Goal: Task Accomplishment & Management: Manage account settings

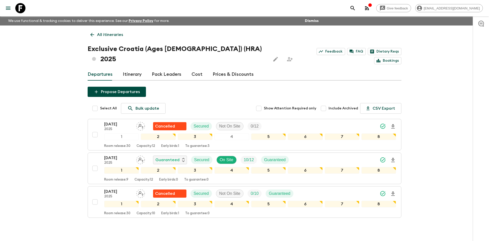
click at [108, 37] on p "All itineraries" at bounding box center [110, 35] width 26 height 6
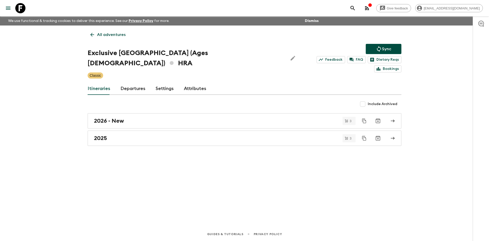
click at [108, 37] on p "All adventures" at bounding box center [111, 35] width 29 height 6
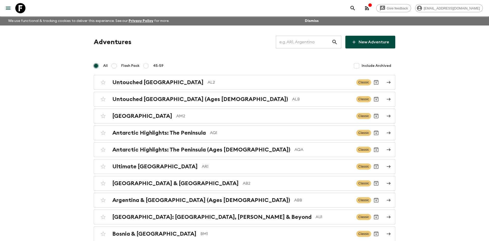
click at [307, 44] on input "text" at bounding box center [304, 42] width 56 height 14
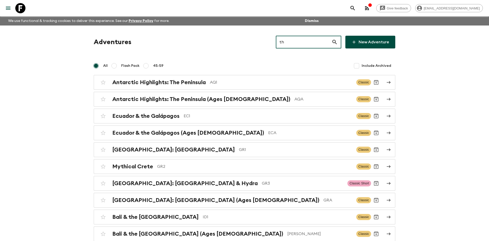
type input "th2"
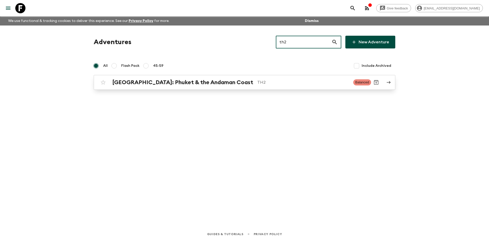
click at [190, 78] on div "[GEOGRAPHIC_DATA]: Phuket & the Andaman Coast TH2 Balanced" at bounding box center [234, 82] width 273 height 10
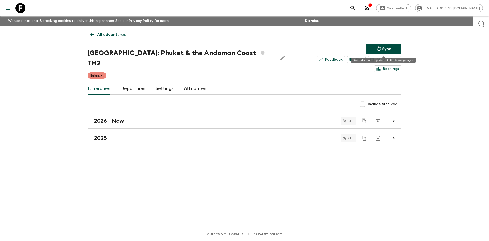
click at [385, 49] on p "Sync" at bounding box center [386, 49] width 9 height 6
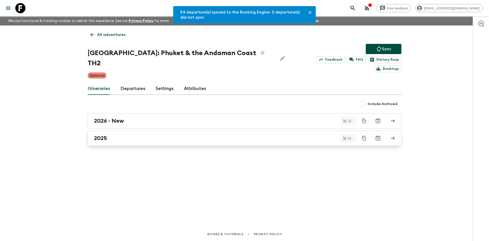
click at [120, 135] on div "2025" at bounding box center [240, 138] width 292 height 7
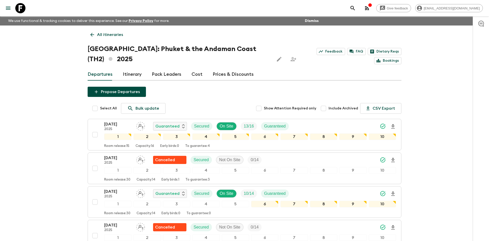
click at [108, 34] on p "All itineraries" at bounding box center [110, 35] width 26 height 6
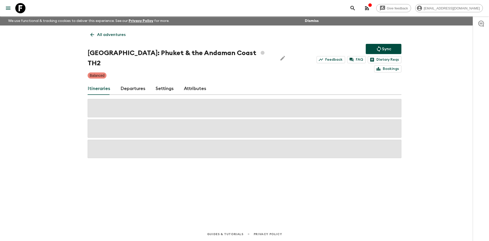
click at [108, 34] on p "All adventures" at bounding box center [111, 35] width 29 height 6
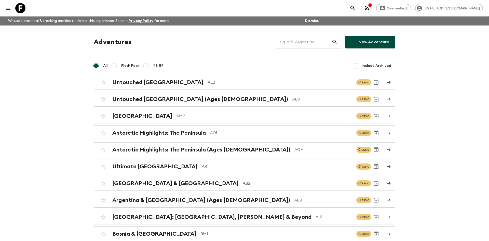
click at [292, 43] on input "text" at bounding box center [304, 42] width 56 height 14
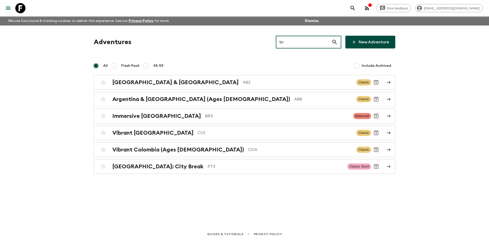
type input "br3"
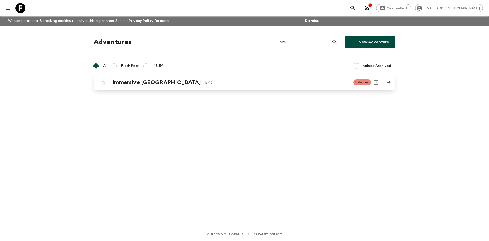
click at [164, 78] on div "Immersive [GEOGRAPHIC_DATA] BR3 Balanced" at bounding box center [234, 82] width 273 height 10
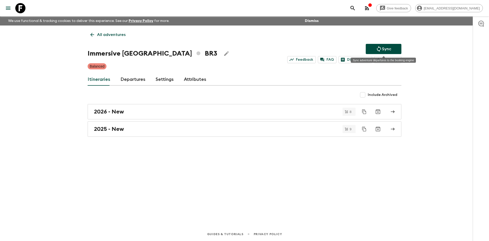
click at [389, 50] on p "Sync" at bounding box center [386, 49] width 9 height 6
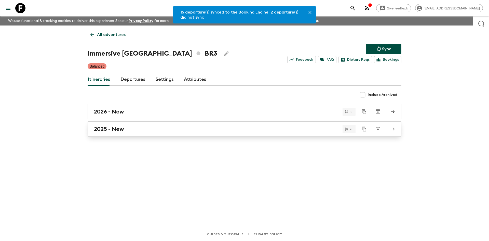
click at [132, 130] on div "2025 - New" at bounding box center [240, 129] width 292 height 7
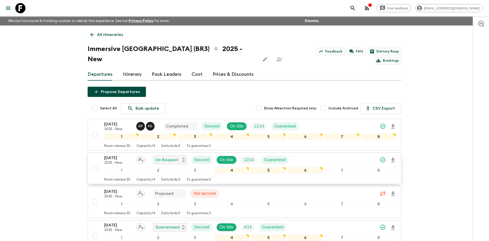
click at [330, 155] on div "[DATE] 2025 - New On Request Secured On Site 12 / 14 Guaranteed" at bounding box center [250, 160] width 292 height 10
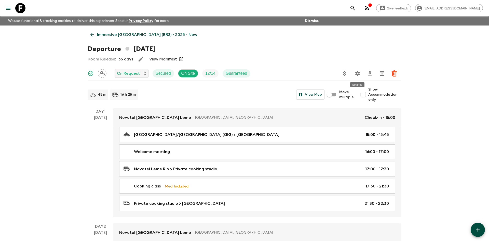
click at [359, 72] on icon "Settings" at bounding box center [358, 73] width 6 height 6
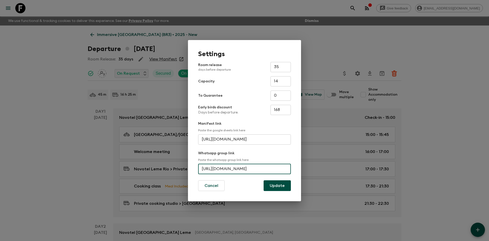
scroll to position [0, 23]
drag, startPoint x: 202, startPoint y: 167, endPoint x: 298, endPoint y: 164, distance: 96.2
click at [298, 164] on div "Settings Room release days before departure 35 ​ Capacity 14 ​ To Guarantee 0 ​…" at bounding box center [244, 120] width 113 height 161
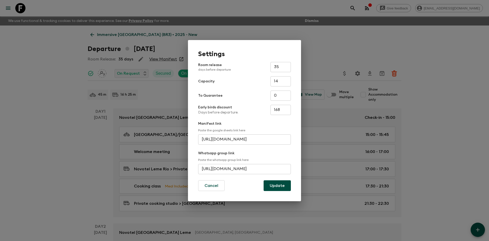
scroll to position [0, 0]
paste input "[URL][DOMAIN_NAME]"
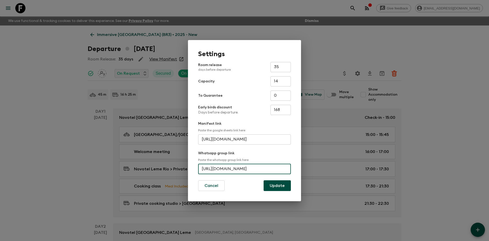
scroll to position [0, 22]
type input "[URL][DOMAIN_NAME]"
click at [285, 184] on button "Update" at bounding box center [277, 185] width 27 height 11
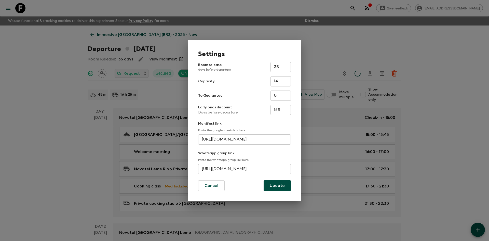
scroll to position [0, 0]
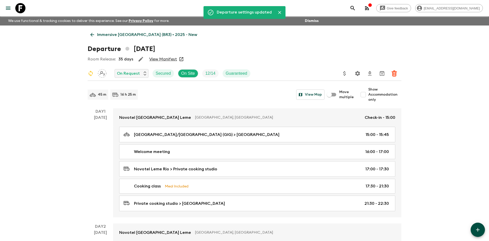
click at [116, 36] on p "Immersive [GEOGRAPHIC_DATA] (BR3) • 2025 - New" at bounding box center [147, 35] width 100 height 6
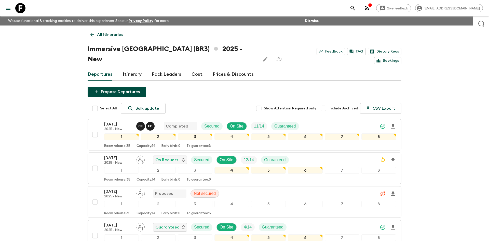
click at [108, 33] on p "All itineraries" at bounding box center [110, 35] width 26 height 6
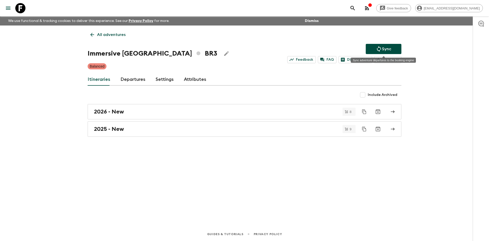
click at [383, 48] on p "Sync" at bounding box center [386, 49] width 9 height 6
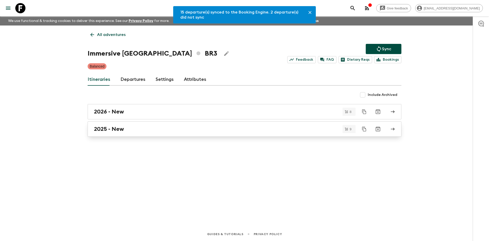
click at [108, 130] on h2 "2025 - New" at bounding box center [109, 129] width 30 height 7
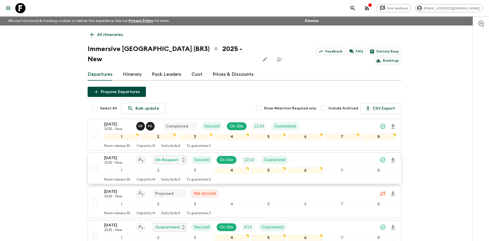
click at [324, 155] on div "[DATE] 2025 - New On Request Secured On Site 12 / 14 Guaranteed" at bounding box center [250, 160] width 292 height 10
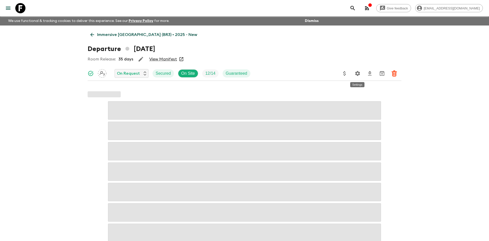
click at [357, 73] on icon "Settings" at bounding box center [358, 73] width 6 height 6
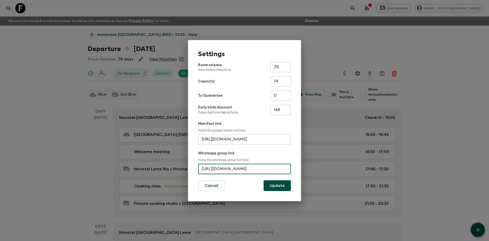
scroll to position [0, 22]
drag, startPoint x: 202, startPoint y: 168, endPoint x: 292, endPoint y: 171, distance: 89.7
click at [292, 171] on div "Settings Room release days before departure 35 ​ Capacity 14 ​ To Guarantee 0 ​…" at bounding box center [244, 120] width 113 height 161
click at [273, 32] on div "Settings Room release days before departure 35 ​ Capacity 14 ​ To Guarantee 0 ​…" at bounding box center [244, 120] width 489 height 241
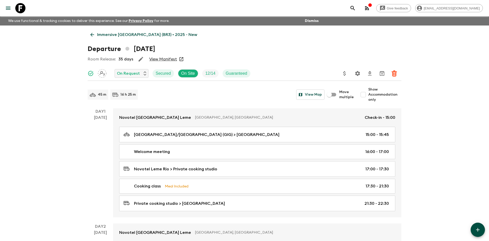
click at [118, 31] on link "Immersive [GEOGRAPHIC_DATA] (BR3) • 2025 - New" at bounding box center [144, 35] width 112 height 10
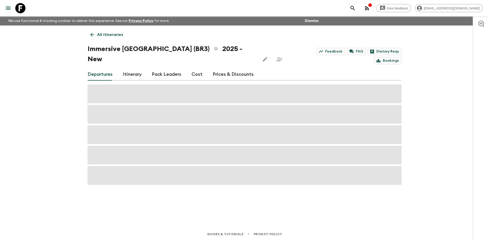
click at [109, 34] on p "All itineraries" at bounding box center [110, 35] width 26 height 6
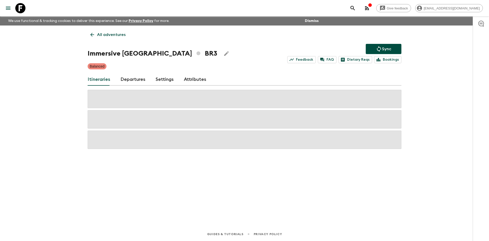
click at [109, 34] on p "All adventures" at bounding box center [111, 35] width 29 height 6
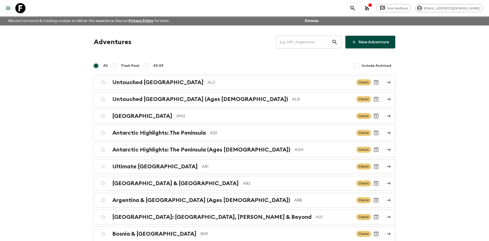
click at [301, 45] on input "text" at bounding box center [304, 42] width 56 height 14
type input "th2"
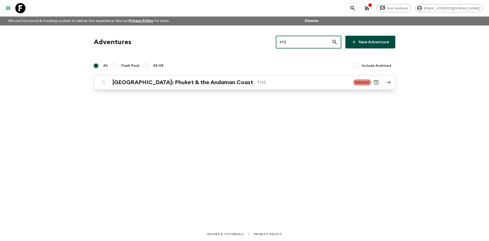
click at [190, 79] on h2 "[GEOGRAPHIC_DATA]: Phuket & the Andaman Coast" at bounding box center [182, 82] width 141 height 7
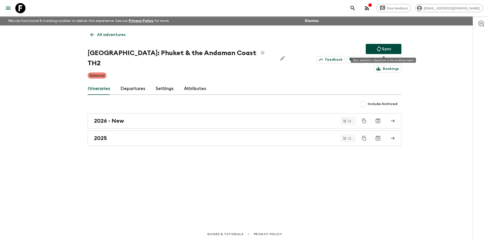
click at [390, 48] on p "Sync" at bounding box center [386, 49] width 9 height 6
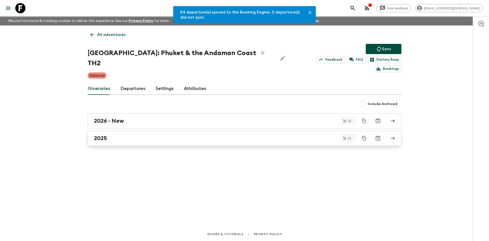
click at [117, 135] on div "2025" at bounding box center [240, 138] width 292 height 7
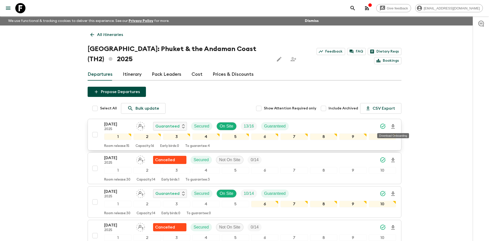
click at [395, 127] on icon "Download Onboarding" at bounding box center [393, 126] width 6 height 6
click at [110, 36] on p "All itineraries" at bounding box center [110, 35] width 26 height 6
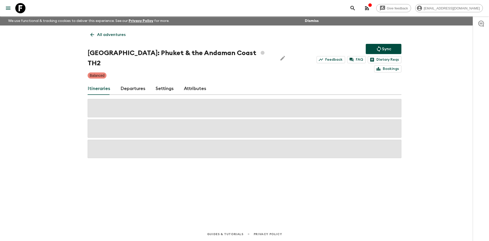
click at [110, 36] on p "All adventures" at bounding box center [111, 35] width 29 height 6
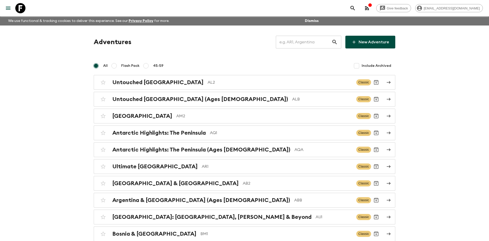
click at [284, 41] on input "text" at bounding box center [304, 42] width 56 height 14
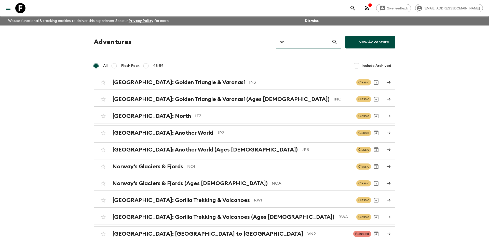
type input "no1"
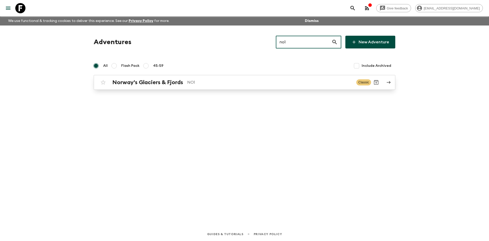
click at [214, 80] on p "NO1" at bounding box center [269, 82] width 165 height 6
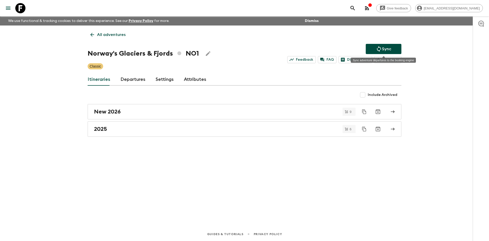
click at [378, 50] on icon "Sync adventure departures to the booking engine" at bounding box center [379, 49] width 6 height 6
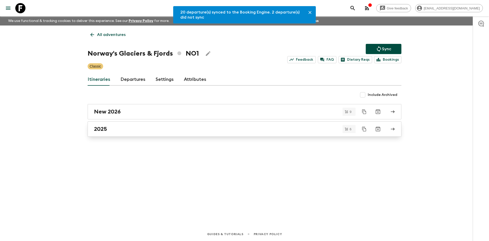
click at [100, 129] on h2 "2025" at bounding box center [100, 129] width 13 height 7
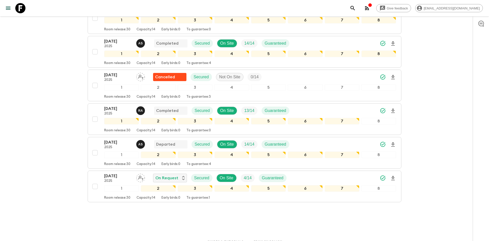
scroll to position [114, 0]
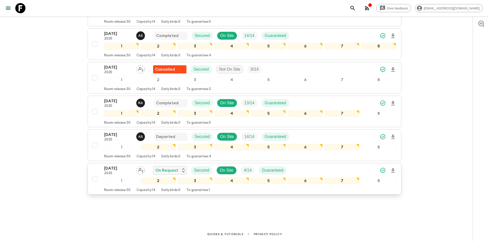
click at [312, 171] on div "[DATE] 2025 On Request Secured On Site 4 / 14 Guaranteed" at bounding box center [250, 170] width 292 height 10
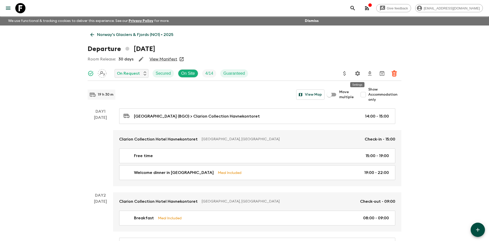
click at [357, 74] on icon "Settings" at bounding box center [358, 73] width 6 height 6
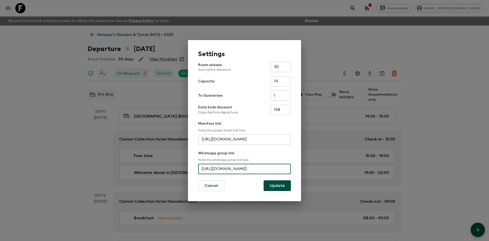
scroll to position [0, 22]
drag, startPoint x: 202, startPoint y: 169, endPoint x: 298, endPoint y: 171, distance: 95.6
click at [298, 171] on div "Settings Room release days before departure 30 ​ Capacity 14 ​ To Guarantee 1 ​…" at bounding box center [244, 120] width 113 height 161
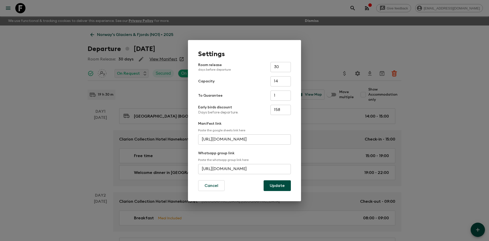
scroll to position [0, 0]
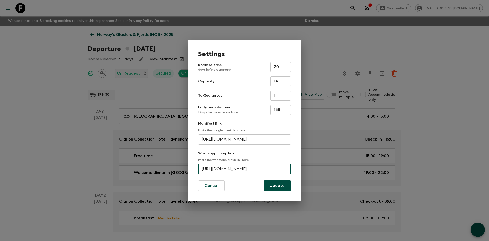
click at [220, 29] on div "Settings Room release days before departure 30 ​ Capacity 14 ​ To Guarantee 1 ​…" at bounding box center [244, 120] width 489 height 241
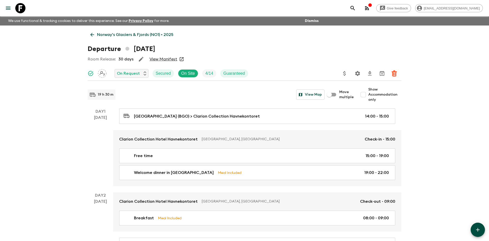
click at [133, 35] on p "Norway's Glaciers & Fjords (NO1) • 2025" at bounding box center [135, 35] width 76 height 6
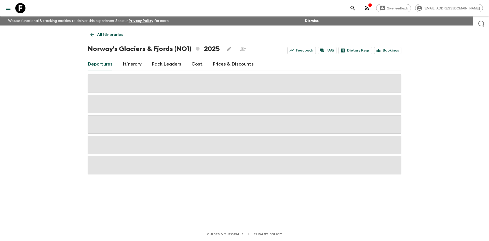
click at [112, 35] on p "All itineraries" at bounding box center [110, 35] width 26 height 6
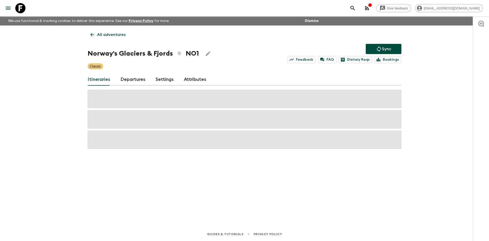
click at [112, 35] on p "All adventures" at bounding box center [111, 35] width 29 height 6
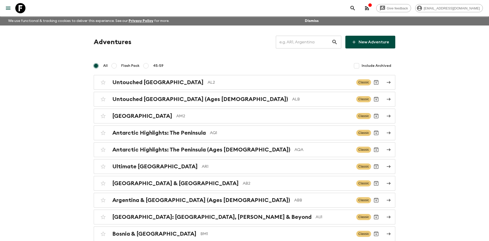
click at [292, 42] on input "text" at bounding box center [304, 42] width 56 height 14
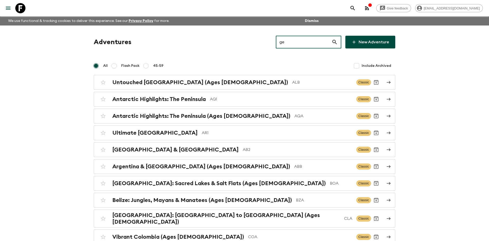
type input "ge1"
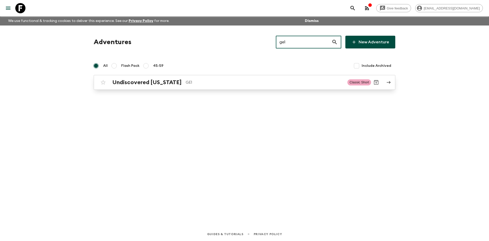
click at [172, 80] on div "Undiscovered [US_STATE] GE1" at bounding box center [227, 82] width 231 height 7
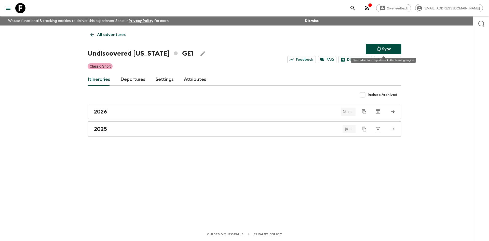
click at [384, 48] on p "Sync" at bounding box center [386, 49] width 9 height 6
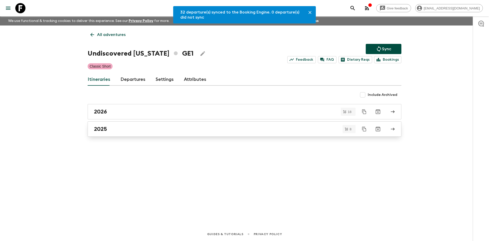
click at [99, 131] on h2 "2025" at bounding box center [100, 129] width 13 height 7
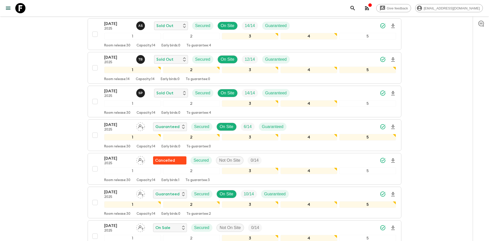
scroll to position [131, 0]
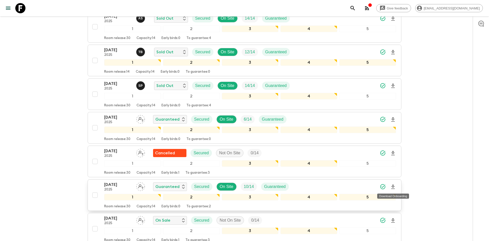
click at [394, 185] on icon "Download Onboarding" at bounding box center [393, 187] width 6 height 6
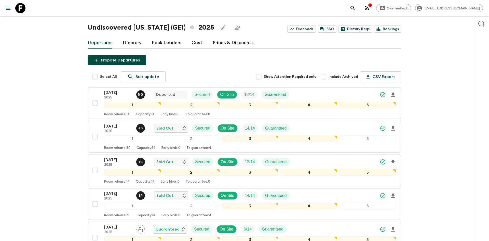
scroll to position [0, 0]
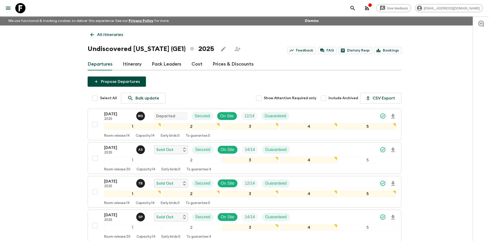
click at [108, 34] on p "All itineraries" at bounding box center [110, 35] width 26 height 6
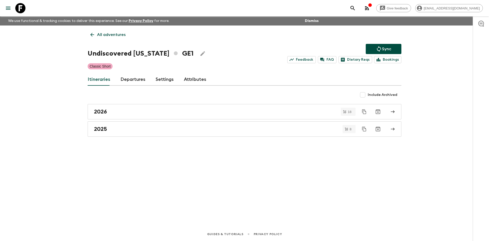
click at [108, 34] on p "All adventures" at bounding box center [111, 35] width 29 height 6
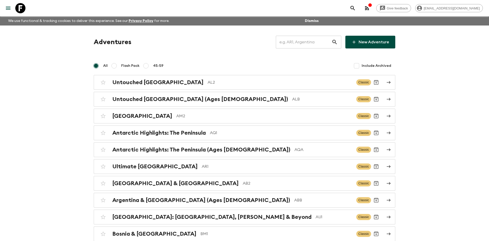
click at [297, 42] on input "text" at bounding box center [304, 42] width 56 height 14
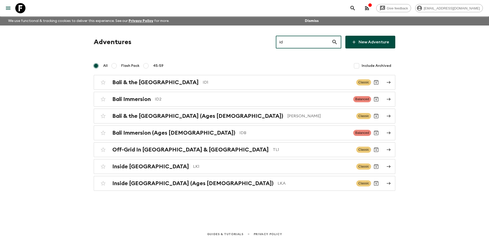
type input "id1"
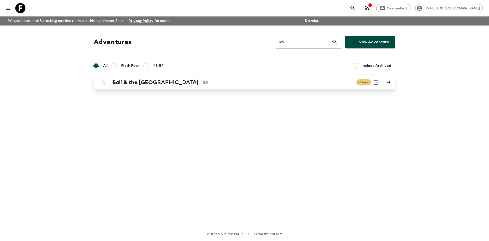
click at [203, 80] on p "ID1" at bounding box center [278, 82] width 150 height 6
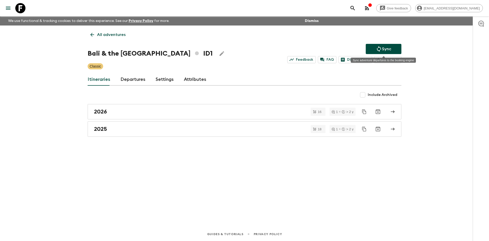
click at [393, 48] on button "Sync" at bounding box center [384, 49] width 36 height 10
click at [164, 130] on div "2025" at bounding box center [240, 129] width 292 height 7
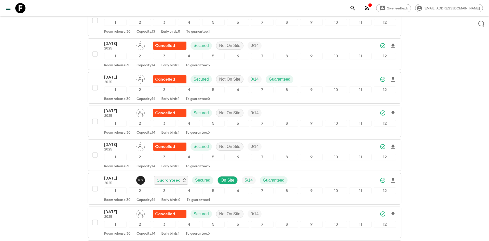
scroll to position [288, 0]
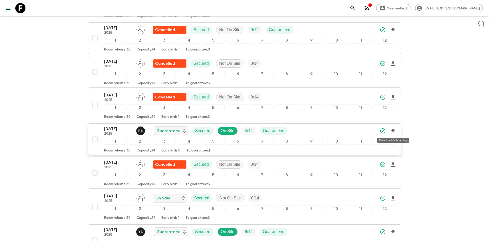
click at [394, 132] on icon "Download Onboarding" at bounding box center [393, 131] width 6 height 6
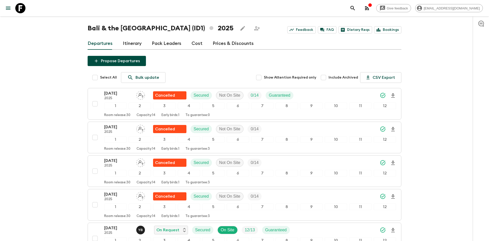
scroll to position [0, 0]
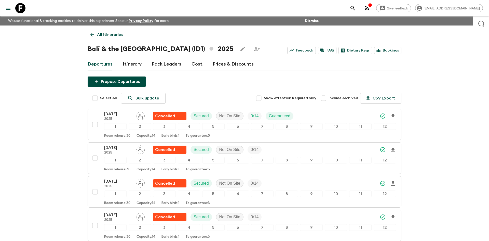
click at [111, 36] on p "All itineraries" at bounding box center [110, 35] width 26 height 6
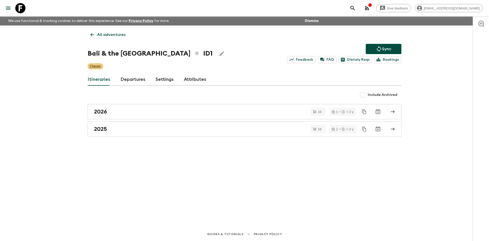
click at [109, 37] on p "All adventures" at bounding box center [111, 35] width 29 height 6
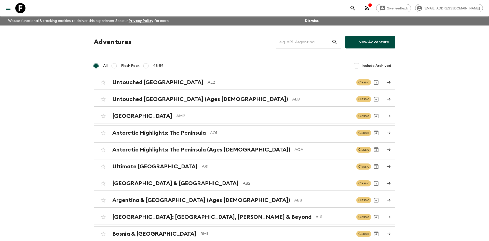
click at [287, 44] on input "text" at bounding box center [304, 42] width 56 height 14
type input "th2"
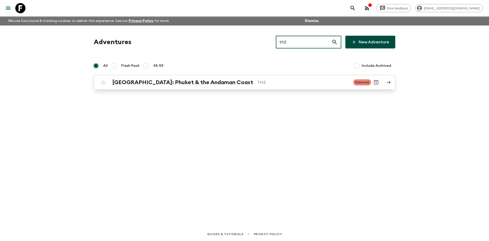
click at [170, 80] on h2 "[GEOGRAPHIC_DATA]: Phuket & the Andaman Coast" at bounding box center [182, 82] width 141 height 7
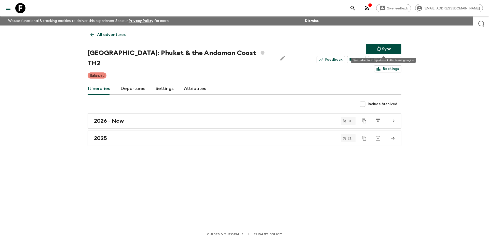
click at [385, 48] on p "Sync" at bounding box center [386, 49] width 9 height 6
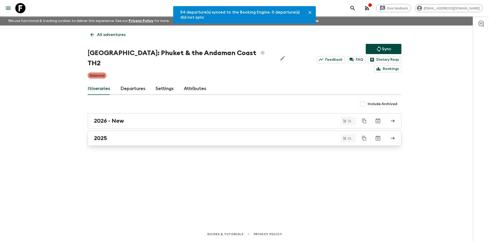
click at [113, 135] on link "2025" at bounding box center [245, 137] width 314 height 15
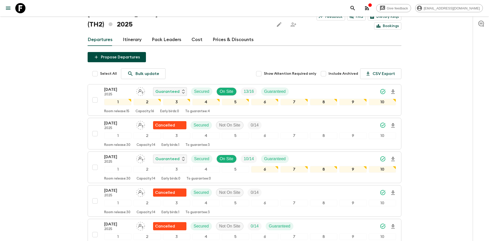
scroll to position [48, 0]
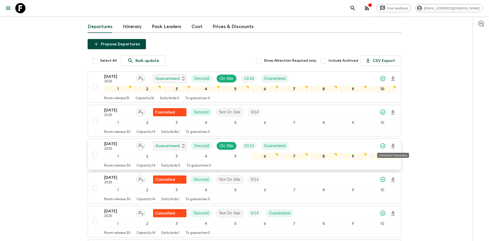
click at [393, 145] on icon "Download Onboarding" at bounding box center [393, 146] width 6 height 6
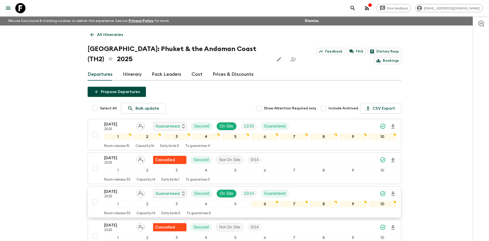
click at [111, 35] on p "All itineraries" at bounding box center [110, 35] width 26 height 6
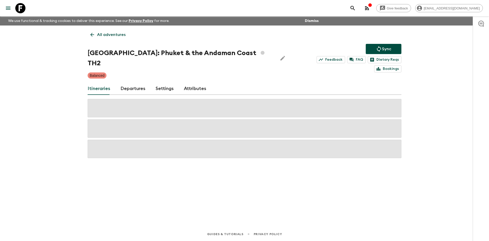
click at [111, 35] on p "All adventures" at bounding box center [111, 35] width 29 height 6
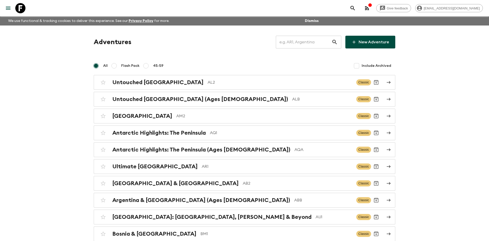
click at [291, 44] on input "text" at bounding box center [304, 42] width 56 height 14
type input "th1"
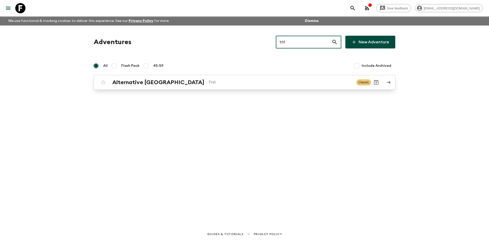
click at [184, 78] on div "Alternative [GEOGRAPHIC_DATA] TH1 Classic" at bounding box center [234, 82] width 273 height 10
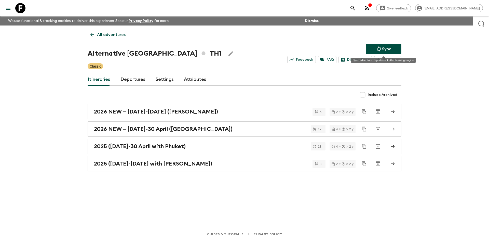
click at [389, 46] on p "Sync" at bounding box center [386, 49] width 9 height 6
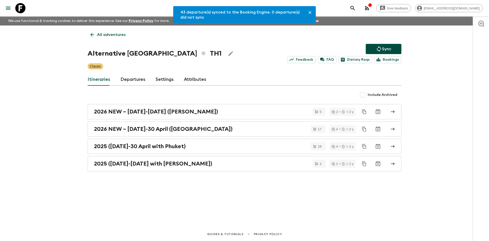
click at [132, 80] on link "Departures" at bounding box center [133, 79] width 25 height 12
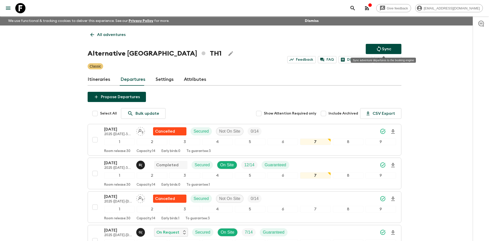
click at [373, 46] on button "Sync" at bounding box center [384, 49] width 36 height 10
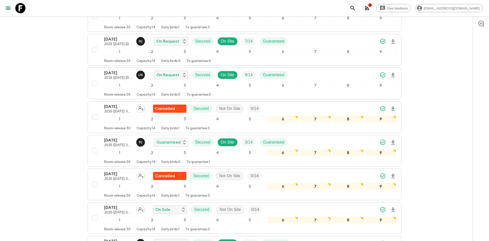
scroll to position [190, 0]
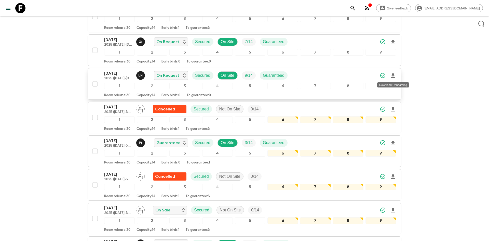
click at [393, 74] on icon "Download Onboarding" at bounding box center [393, 76] width 6 height 6
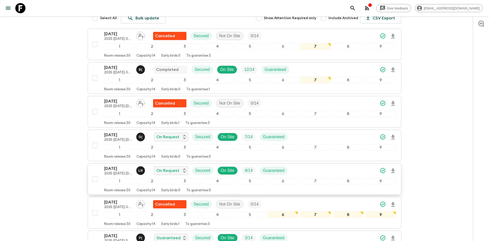
scroll to position [0, 0]
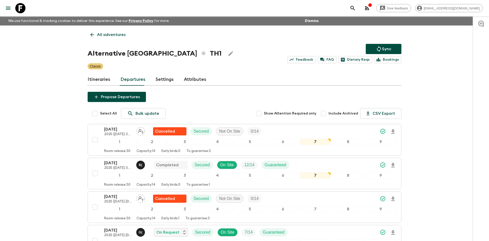
click at [111, 36] on p "All adventures" at bounding box center [111, 35] width 29 height 6
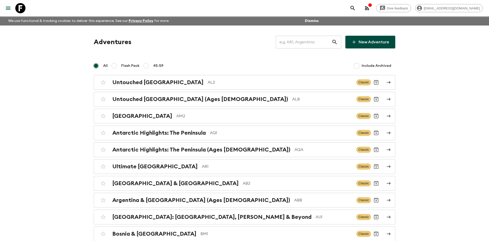
click at [299, 41] on input "text" at bounding box center [304, 42] width 56 height 14
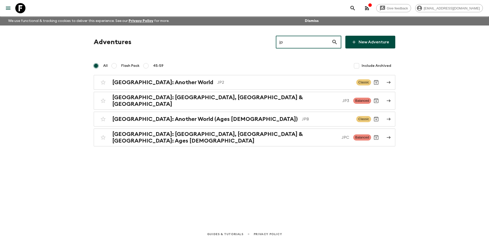
type input "jpb"
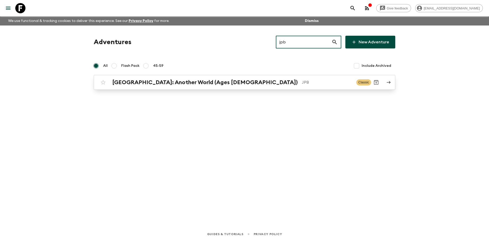
click at [198, 83] on h2 "[GEOGRAPHIC_DATA]: Another World (Ages [DEMOGRAPHIC_DATA])" at bounding box center [205, 82] width 186 height 7
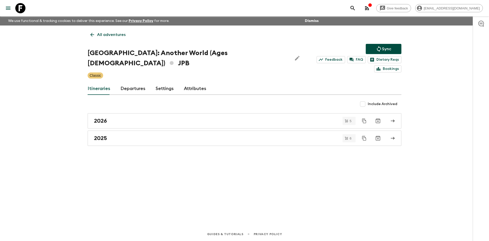
click at [376, 49] on icon "Sync adventure departures to the booking engine" at bounding box center [379, 49] width 6 height 6
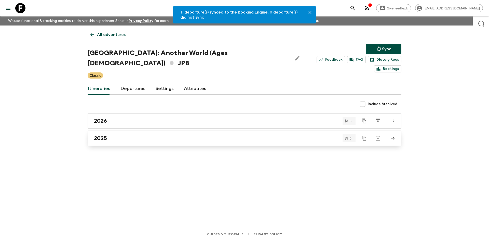
click at [107, 135] on h2 "2025" at bounding box center [100, 138] width 13 height 7
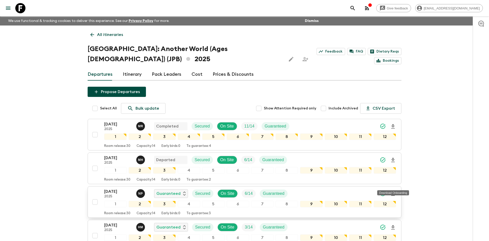
click at [395, 191] on icon "Download Onboarding" at bounding box center [393, 194] width 6 height 6
click at [115, 34] on p "All itineraries" at bounding box center [110, 35] width 26 height 6
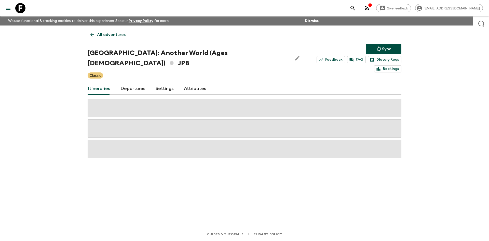
click at [115, 34] on p "All adventures" at bounding box center [111, 35] width 29 height 6
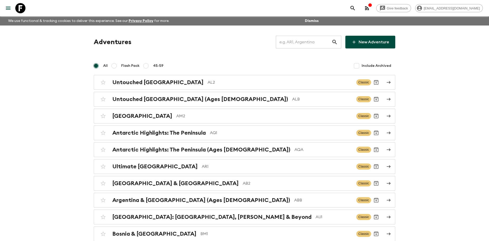
click at [300, 38] on input "text" at bounding box center [304, 42] width 56 height 14
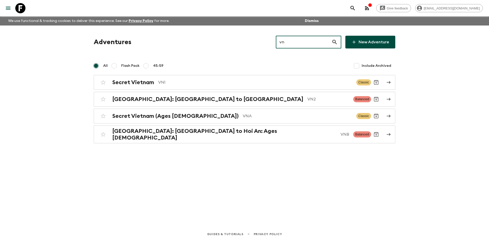
type input "vn1"
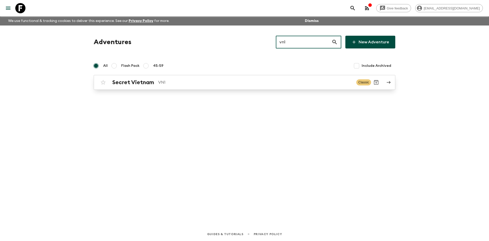
click at [173, 78] on div "Secret Vietnam VN1 Classic" at bounding box center [234, 82] width 273 height 10
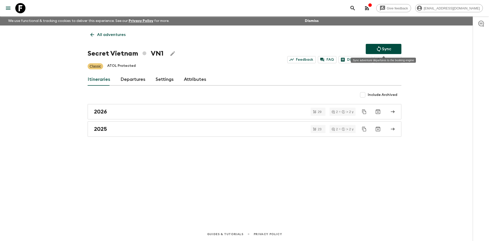
click at [377, 50] on icon "Sync adventure departures to the booking engine" at bounding box center [379, 49] width 4 height 6
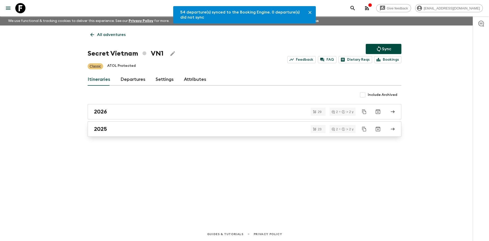
click at [112, 124] on link "2025" at bounding box center [245, 128] width 314 height 15
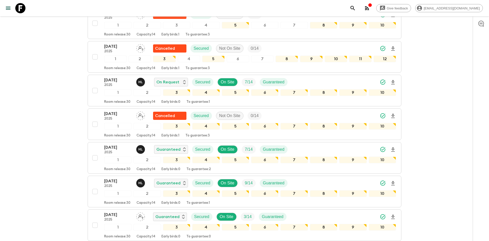
scroll to position [270, 0]
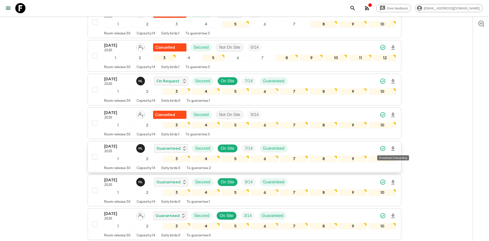
click at [395, 148] on icon "Download Onboarding" at bounding box center [393, 149] width 6 height 6
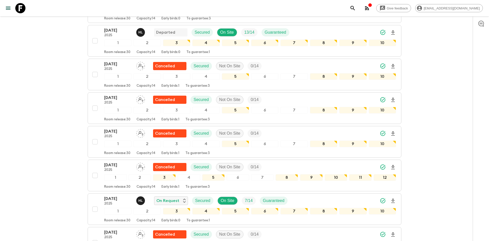
scroll to position [0, 0]
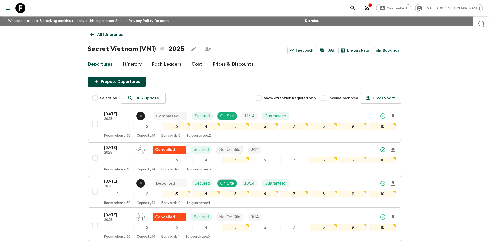
click at [112, 35] on p "All itineraries" at bounding box center [110, 35] width 26 height 6
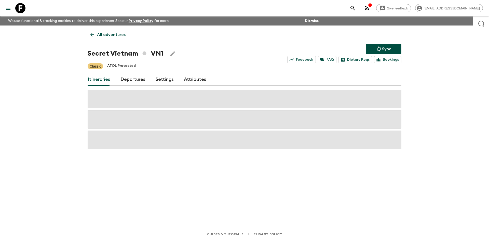
click at [112, 35] on p "All adventures" at bounding box center [111, 35] width 29 height 6
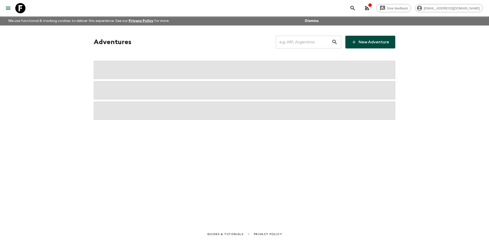
click at [295, 47] on input "text" at bounding box center [304, 42] width 56 height 14
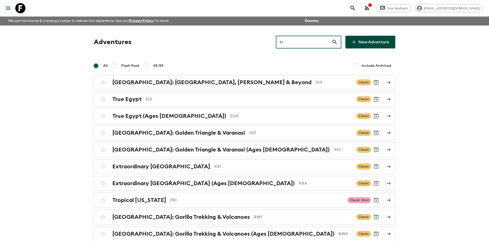
type input "tr2"
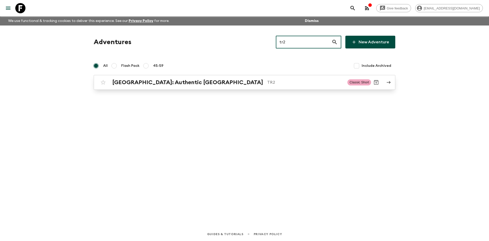
click at [267, 80] on p "TR2" at bounding box center [305, 82] width 76 height 6
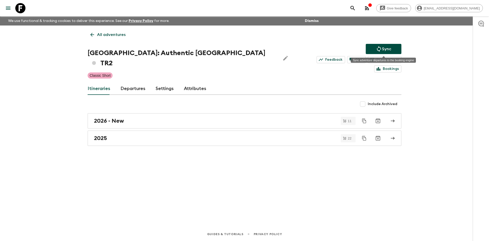
click at [389, 47] on p "Sync" at bounding box center [386, 49] width 9 height 6
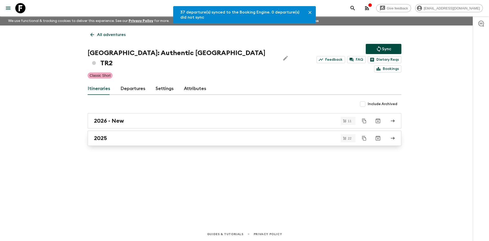
click at [119, 135] on div "2025" at bounding box center [240, 138] width 292 height 7
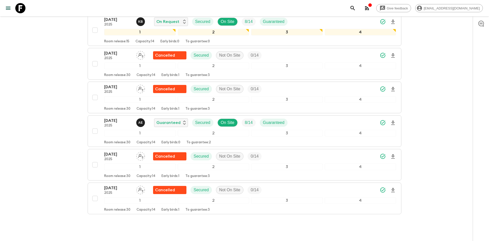
scroll to position [652, 0]
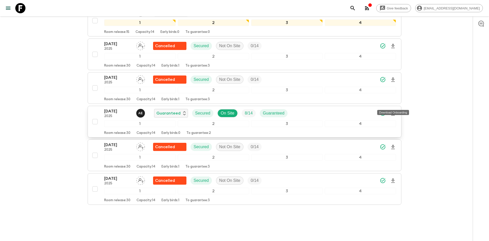
click at [393, 111] on icon "Download Onboarding" at bounding box center [393, 113] width 4 height 4
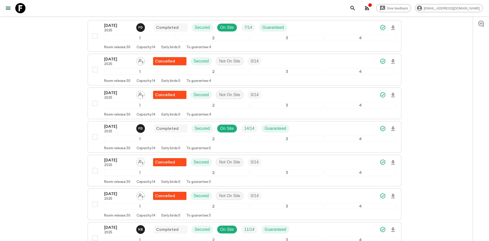
scroll to position [0, 0]
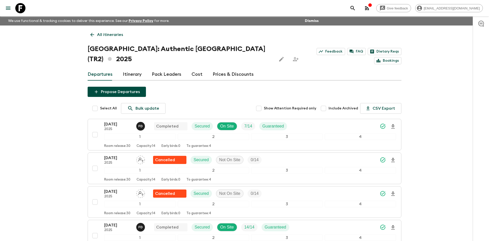
click at [116, 31] on link "All itineraries" at bounding box center [107, 35] width 38 height 10
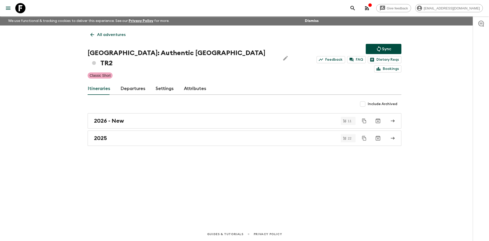
click at [116, 31] on link "All adventures" at bounding box center [108, 35] width 41 height 10
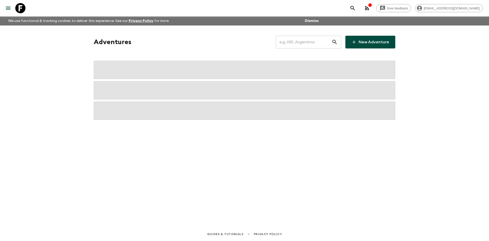
click at [293, 41] on input "text" at bounding box center [304, 42] width 56 height 14
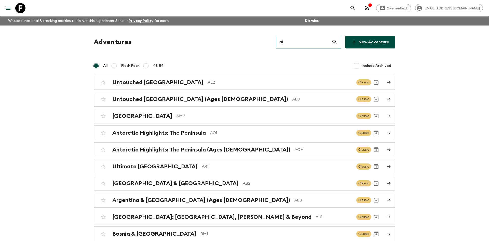
type input "al2"
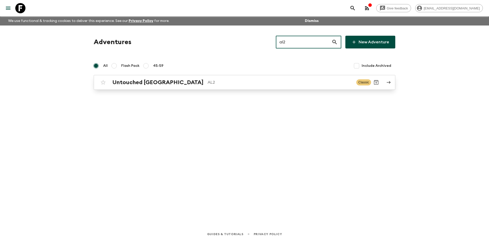
click at [186, 79] on div "Untouched [GEOGRAPHIC_DATA] AL2" at bounding box center [232, 82] width 240 height 7
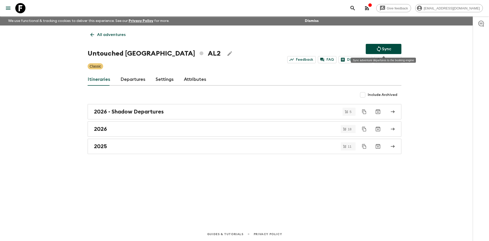
click at [372, 46] on button "Sync" at bounding box center [384, 49] width 36 height 10
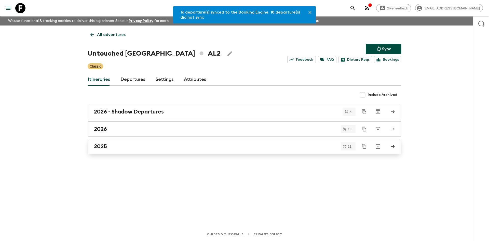
click at [120, 144] on div "2025" at bounding box center [240, 146] width 292 height 7
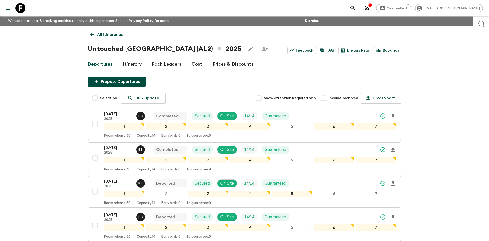
click at [113, 34] on p "All itineraries" at bounding box center [110, 35] width 26 height 6
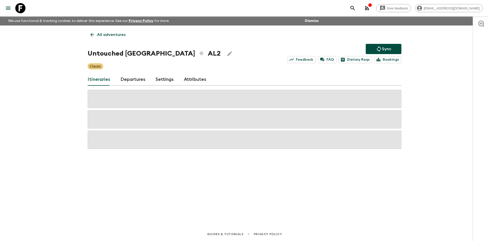
click at [113, 34] on p "All adventures" at bounding box center [111, 35] width 29 height 6
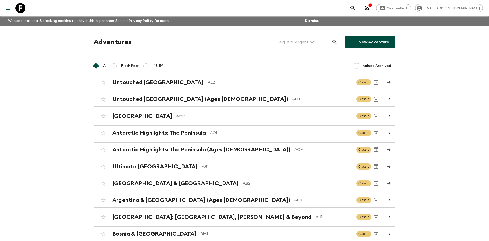
click at [308, 45] on input "text" at bounding box center [304, 42] width 56 height 14
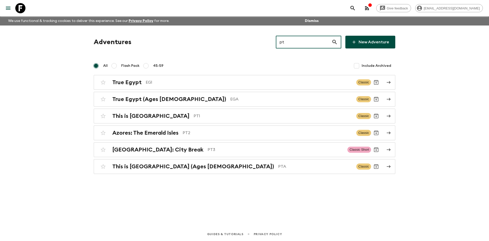
type input "pt3"
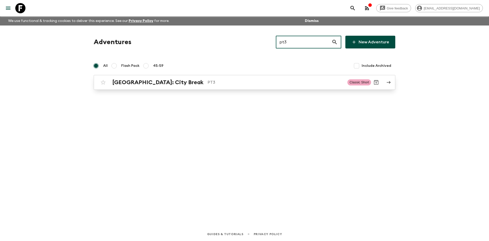
click at [141, 85] on h2 "[GEOGRAPHIC_DATA]: City Break" at bounding box center [157, 82] width 91 height 7
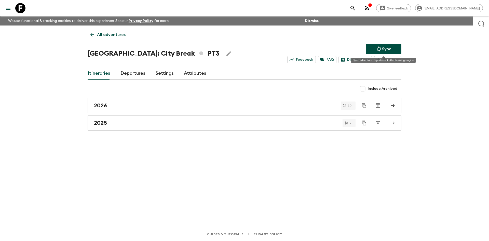
click at [379, 52] on icon "Sync adventure departures to the booking engine" at bounding box center [379, 49] width 6 height 6
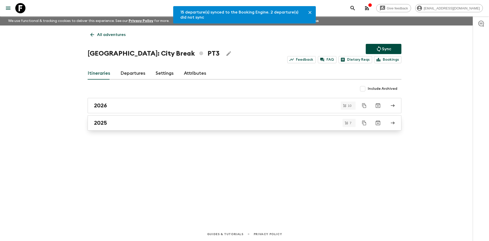
click at [100, 121] on h2 "2025" at bounding box center [100, 123] width 13 height 7
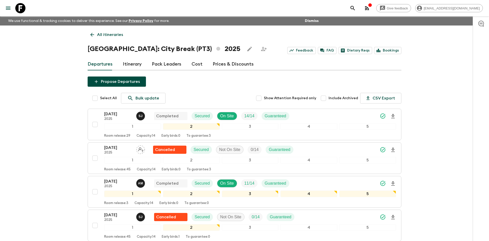
click at [102, 34] on p "All itineraries" at bounding box center [110, 35] width 26 height 6
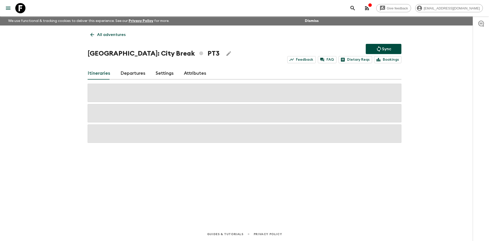
click at [102, 34] on p "All adventures" at bounding box center [111, 35] width 29 height 6
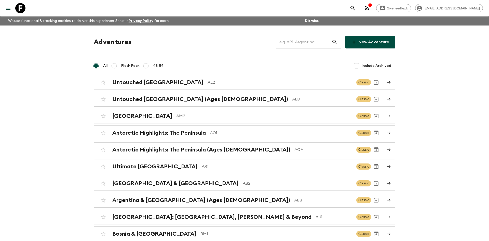
click at [292, 39] on input "text" at bounding box center [304, 42] width 56 height 14
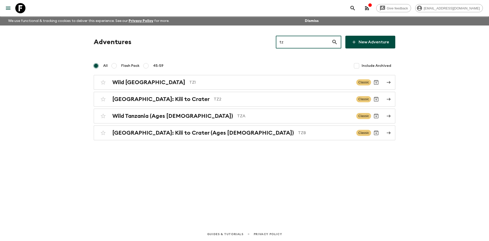
type input "tz1"
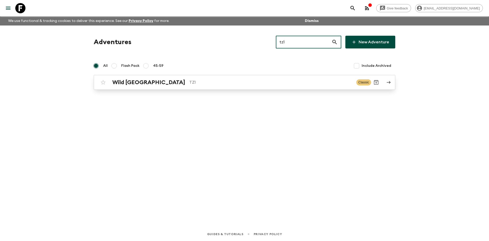
click at [183, 78] on div "Wild Tanzania TZ1 Classic" at bounding box center [234, 82] width 273 height 10
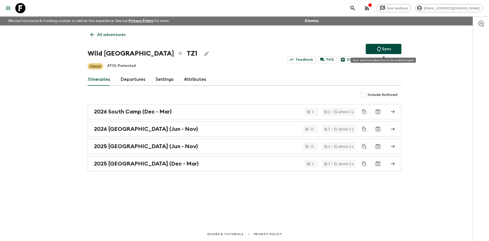
click at [379, 46] on icon "Sync adventure departures to the booking engine" at bounding box center [379, 49] width 6 height 6
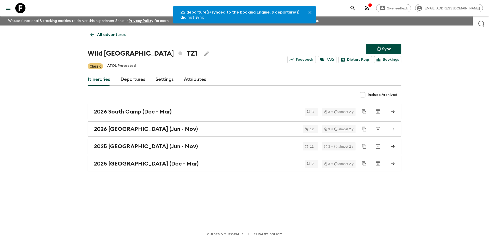
click at [139, 78] on link "Departures" at bounding box center [133, 79] width 25 height 12
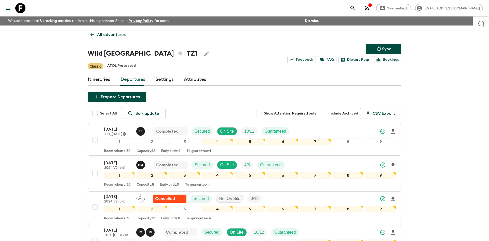
click at [108, 36] on p "All adventures" at bounding box center [111, 35] width 29 height 6
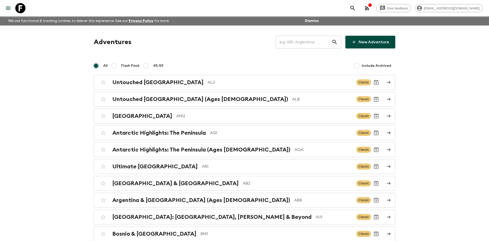
click at [293, 42] on input "text" at bounding box center [304, 42] width 56 height 14
type input "th1"
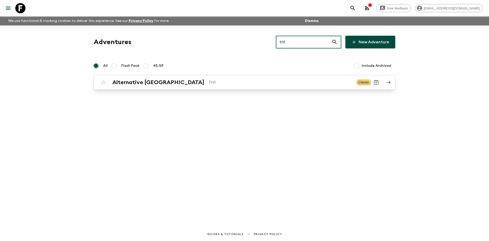
click at [208, 82] on p "TH1" at bounding box center [280, 82] width 144 height 6
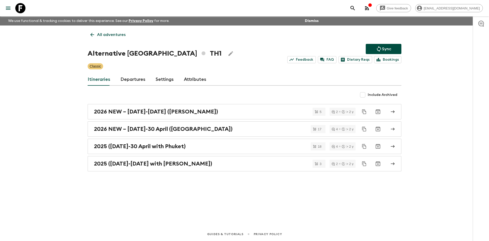
click at [378, 50] on icon "Sync adventure departures to the booking engine" at bounding box center [379, 49] width 4 height 6
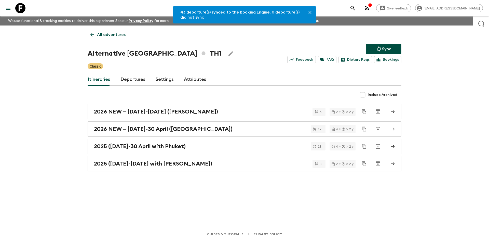
click at [138, 82] on link "Departures" at bounding box center [133, 79] width 25 height 12
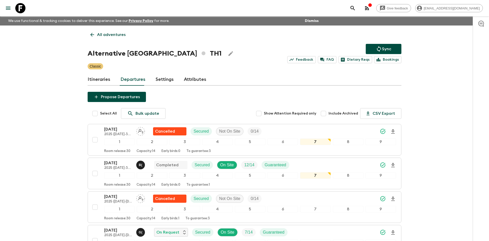
click at [100, 37] on p "All adventures" at bounding box center [111, 35] width 29 height 6
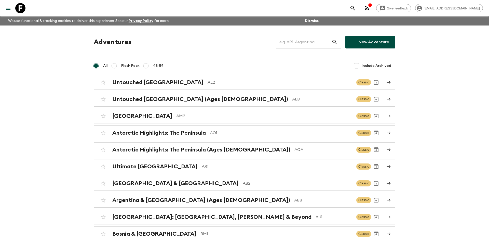
click at [294, 43] on input "text" at bounding box center [304, 42] width 56 height 14
type input "al2"
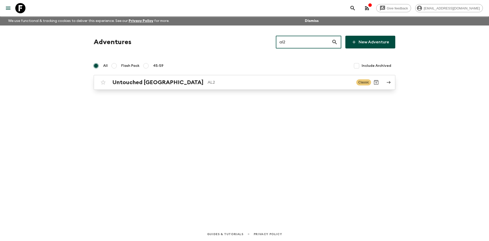
click at [160, 81] on h2 "Untouched [GEOGRAPHIC_DATA]" at bounding box center [157, 82] width 91 height 7
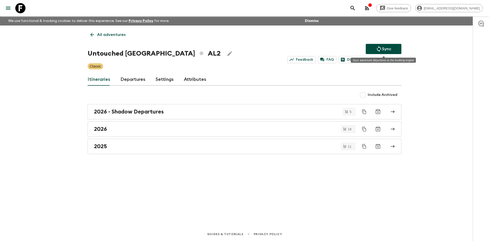
click at [385, 49] on p "Sync" at bounding box center [386, 49] width 9 height 6
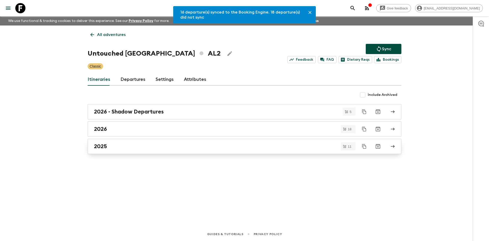
click at [104, 145] on h2 "2025" at bounding box center [100, 146] width 13 height 7
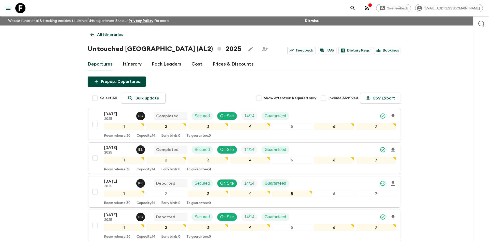
click at [107, 35] on p "All itineraries" at bounding box center [110, 35] width 26 height 6
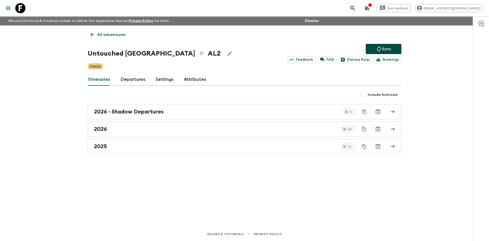
click at [107, 35] on p "All adventures" at bounding box center [111, 35] width 29 height 6
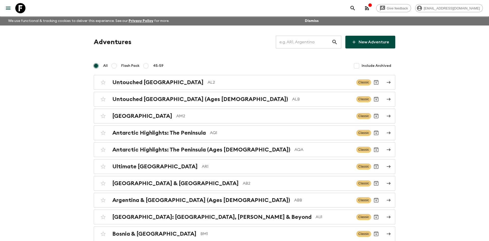
click at [300, 42] on input "text" at bounding box center [304, 42] width 56 height 14
type input "eg1"
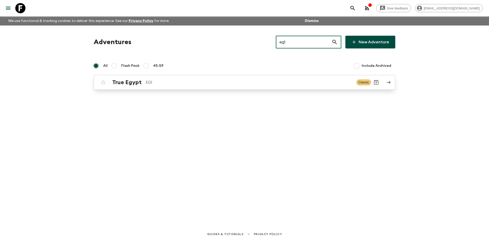
click at [178, 80] on p "EG1" at bounding box center [249, 82] width 207 height 6
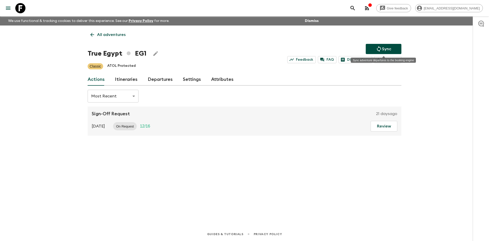
click at [371, 51] on button "Sync" at bounding box center [384, 49] width 36 height 10
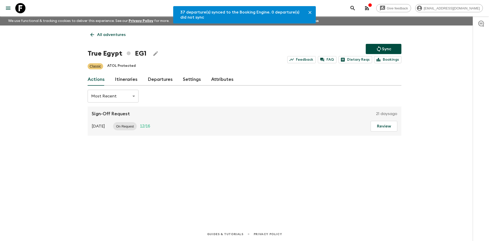
click at [170, 79] on link "Departures" at bounding box center [160, 79] width 25 height 12
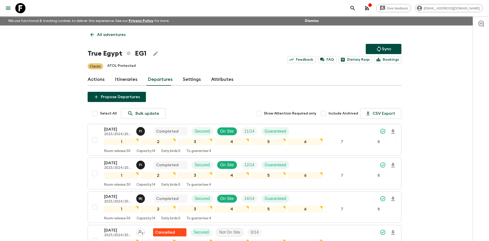
click at [116, 32] on p "All adventures" at bounding box center [111, 35] width 29 height 6
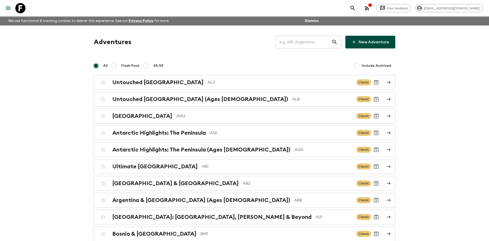
click at [289, 44] on input "text" at bounding box center [304, 42] width 56 height 14
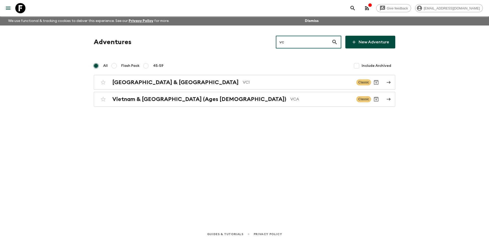
type input "vc1"
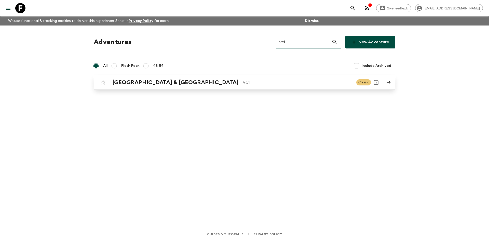
click at [191, 77] on div "Vietnam & Cambodia VC1 Classic" at bounding box center [234, 82] width 273 height 10
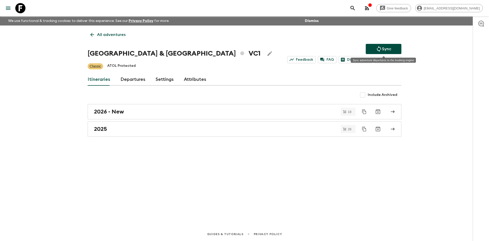
click at [377, 50] on icon "Sync adventure departures to the booking engine" at bounding box center [379, 49] width 6 height 6
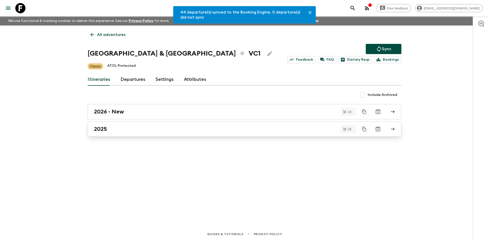
click at [127, 126] on div "2025" at bounding box center [240, 129] width 292 height 7
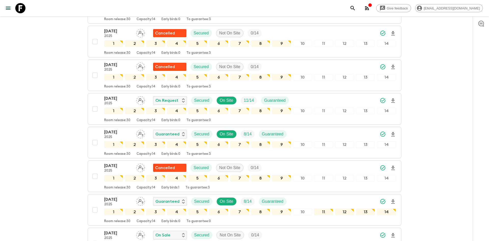
scroll to position [454, 0]
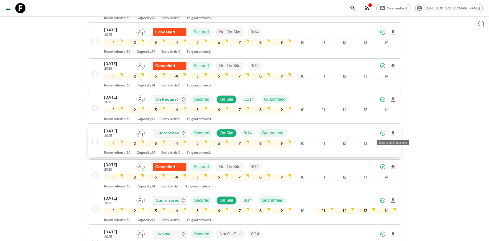
click at [395, 135] on icon "Download Onboarding" at bounding box center [393, 133] width 4 height 4
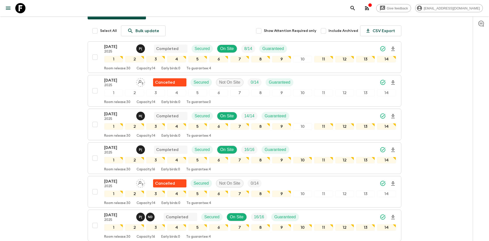
scroll to position [0, 0]
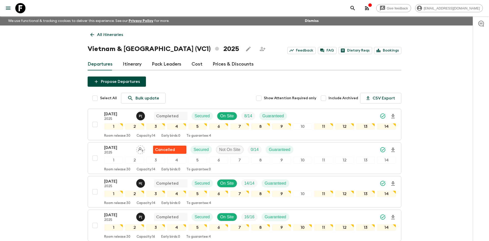
click at [102, 35] on p "All itineraries" at bounding box center [110, 35] width 26 height 6
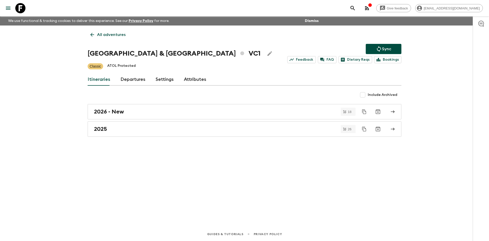
click at [102, 35] on p "All adventures" at bounding box center [111, 35] width 29 height 6
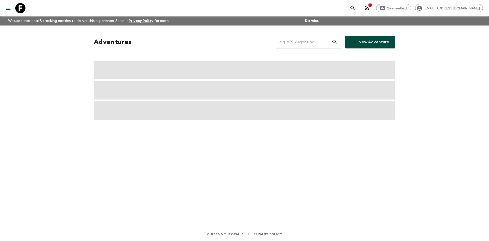
click at [308, 40] on input "text" at bounding box center [304, 42] width 56 height 14
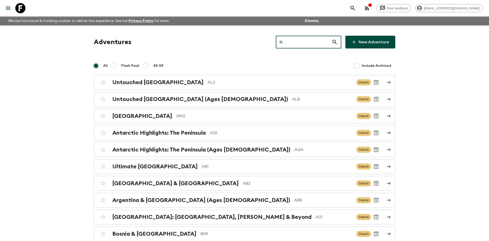
type input "lk1"
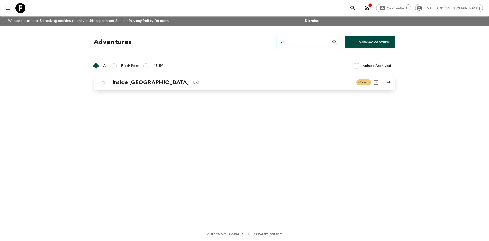
click at [161, 78] on div "Inside [GEOGRAPHIC_DATA] LK1 Classic" at bounding box center [234, 82] width 273 height 10
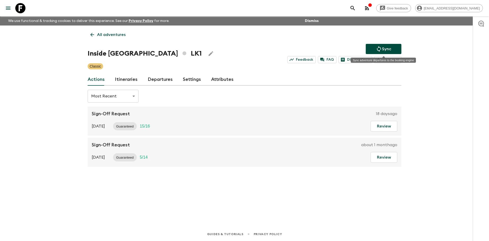
click at [387, 48] on p "Sync" at bounding box center [386, 49] width 9 height 6
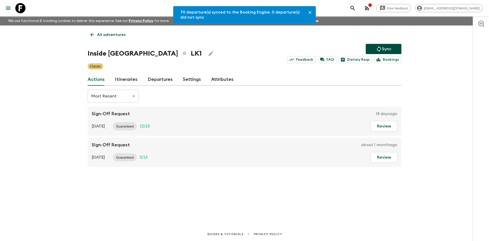
click at [169, 83] on link "Departures" at bounding box center [160, 79] width 25 height 12
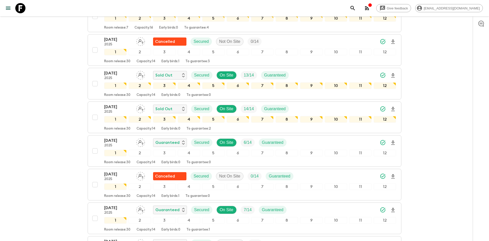
scroll to position [363, 0]
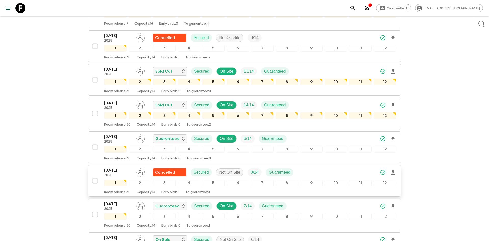
click at [312, 169] on div "[DATE] 2025 Cancelled Secured Not On Site 0 / 14 Guaranteed" at bounding box center [250, 172] width 292 height 10
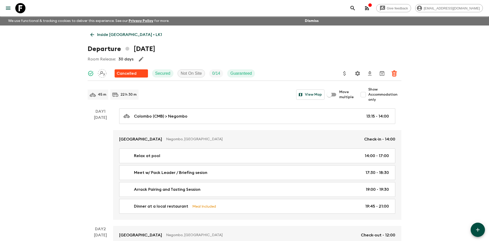
click at [105, 37] on p "Inside [GEOGRAPHIC_DATA] • LK1" at bounding box center [129, 35] width 65 height 6
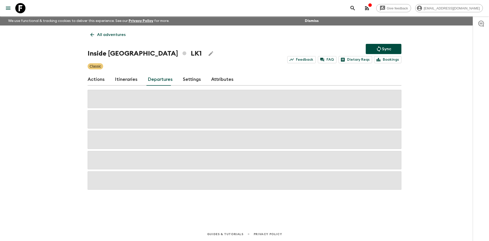
click at [105, 37] on p "All adventures" at bounding box center [111, 35] width 29 height 6
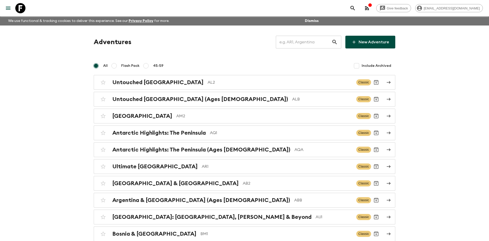
click at [288, 42] on input "text" at bounding box center [304, 42] width 56 height 14
type input "th2"
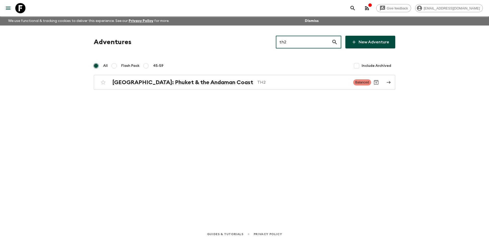
click at [294, 43] on input "th2" at bounding box center [304, 42] width 56 height 14
click at [196, 84] on h2 "[GEOGRAPHIC_DATA]: Phuket & the Andaman Coast" at bounding box center [182, 82] width 141 height 7
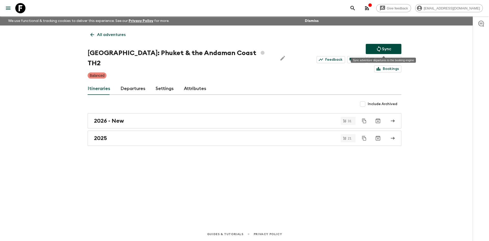
click at [376, 50] on icon "Sync adventure departures to the booking engine" at bounding box center [379, 49] width 6 height 6
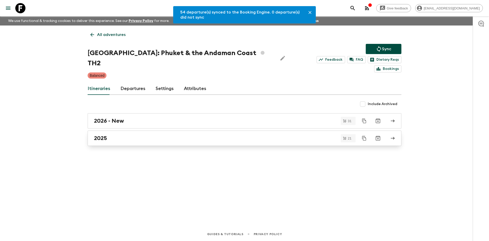
click at [106, 135] on h2 "2025" at bounding box center [100, 138] width 13 height 7
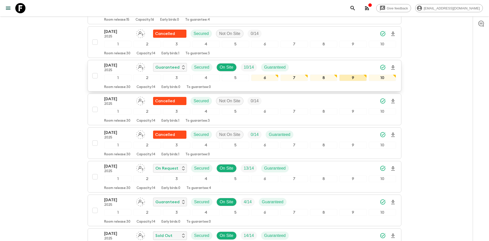
scroll to position [126, 0]
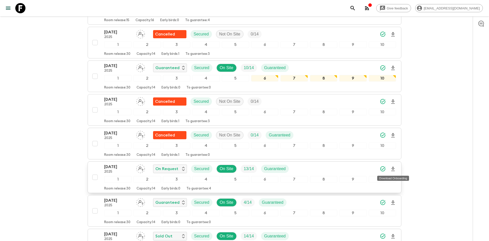
click at [395, 168] on icon "Download Onboarding" at bounding box center [393, 169] width 6 height 6
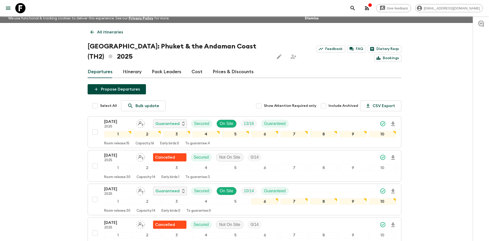
scroll to position [0, 0]
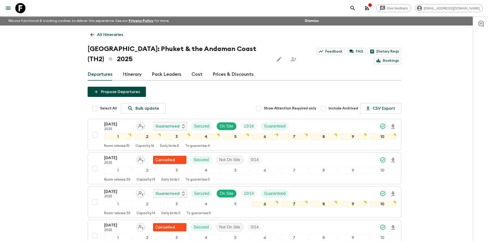
click at [116, 33] on p "All itineraries" at bounding box center [110, 35] width 26 height 6
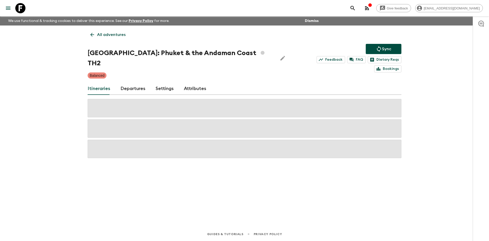
click at [116, 33] on p "All adventures" at bounding box center [111, 35] width 29 height 6
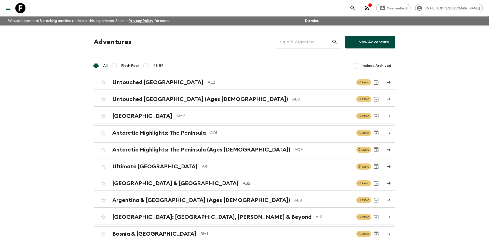
click at [305, 37] on input "text" at bounding box center [304, 42] width 56 height 14
type input "is1"
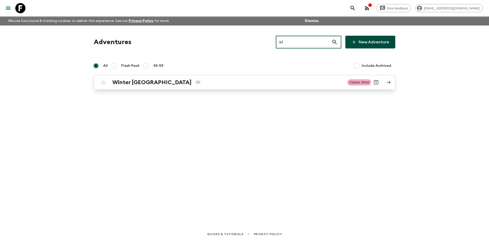
click at [196, 80] on p "IS1" at bounding box center [270, 82] width 148 height 6
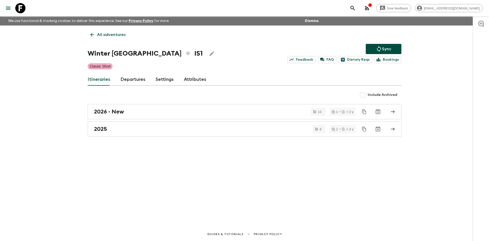
click at [385, 50] on p "Sync" at bounding box center [386, 49] width 9 height 6
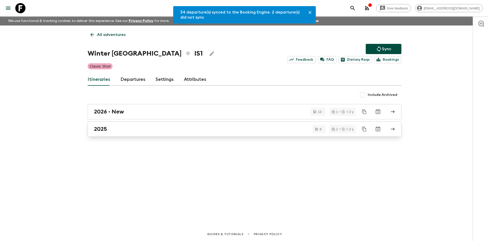
click at [107, 127] on div "2025" at bounding box center [240, 129] width 292 height 7
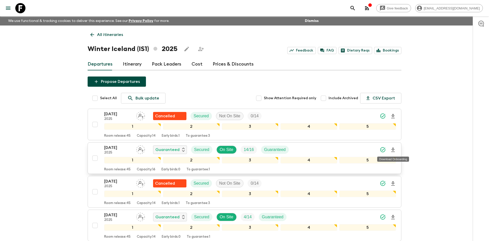
click at [393, 149] on icon "Download Onboarding" at bounding box center [393, 150] width 6 height 6
click at [115, 32] on p "All itineraries" at bounding box center [110, 35] width 26 height 6
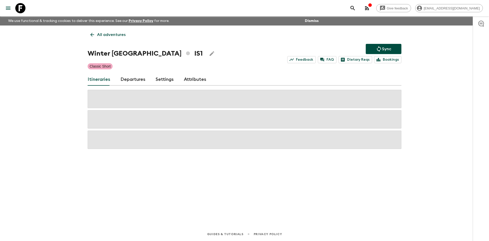
click at [115, 32] on p "All adventures" at bounding box center [111, 35] width 29 height 6
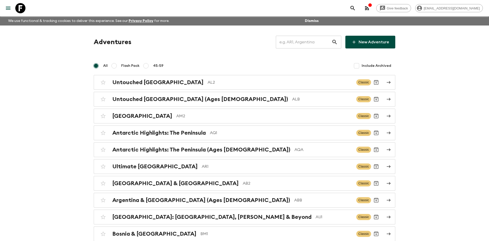
click at [291, 39] on input "text" at bounding box center [304, 42] width 56 height 14
type input "k"
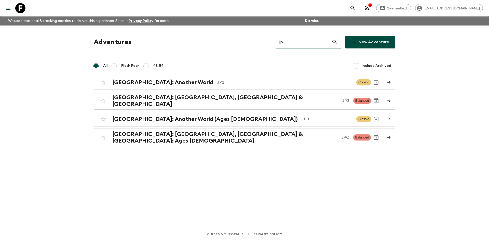
type input "jp2"
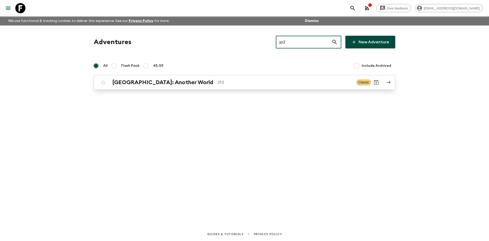
click at [155, 85] on h2 "[GEOGRAPHIC_DATA]: Another World" at bounding box center [162, 82] width 101 height 7
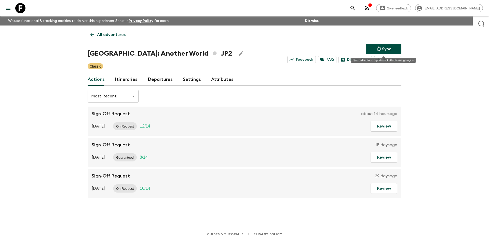
click at [387, 50] on p "Sync" at bounding box center [386, 49] width 9 height 6
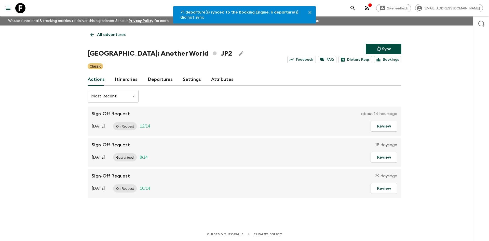
click at [156, 81] on link "Departures" at bounding box center [160, 79] width 25 height 12
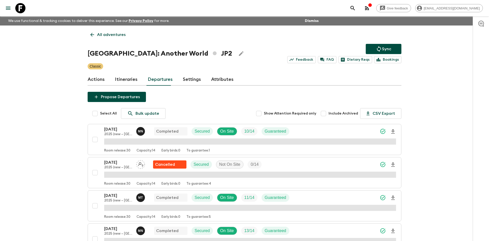
click at [382, 46] on icon "Sync adventure departures to the booking engine" at bounding box center [379, 49] width 6 height 6
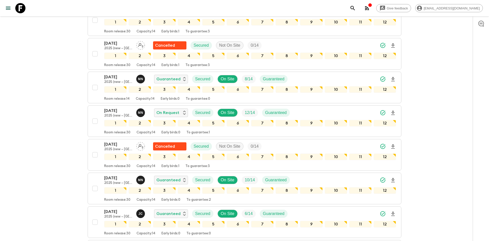
scroll to position [999, 0]
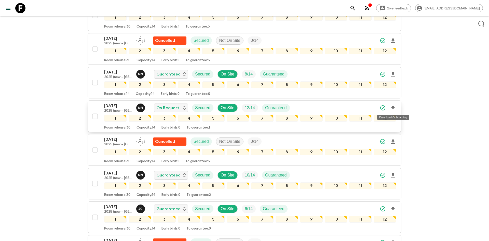
click at [393, 108] on icon "Download Onboarding" at bounding box center [393, 108] width 4 height 4
